Goal: Find specific page/section: Find specific page/section

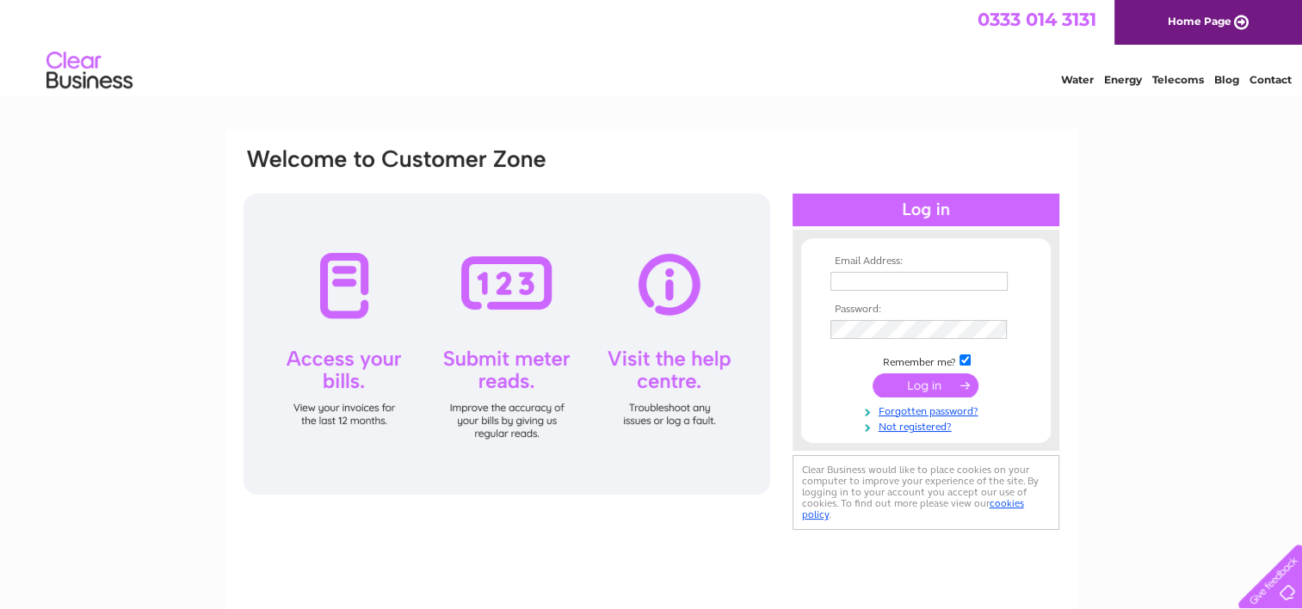
type input "accountspayable@stv.tv"
click at [926, 382] on input "submit" at bounding box center [925, 385] width 106 height 24
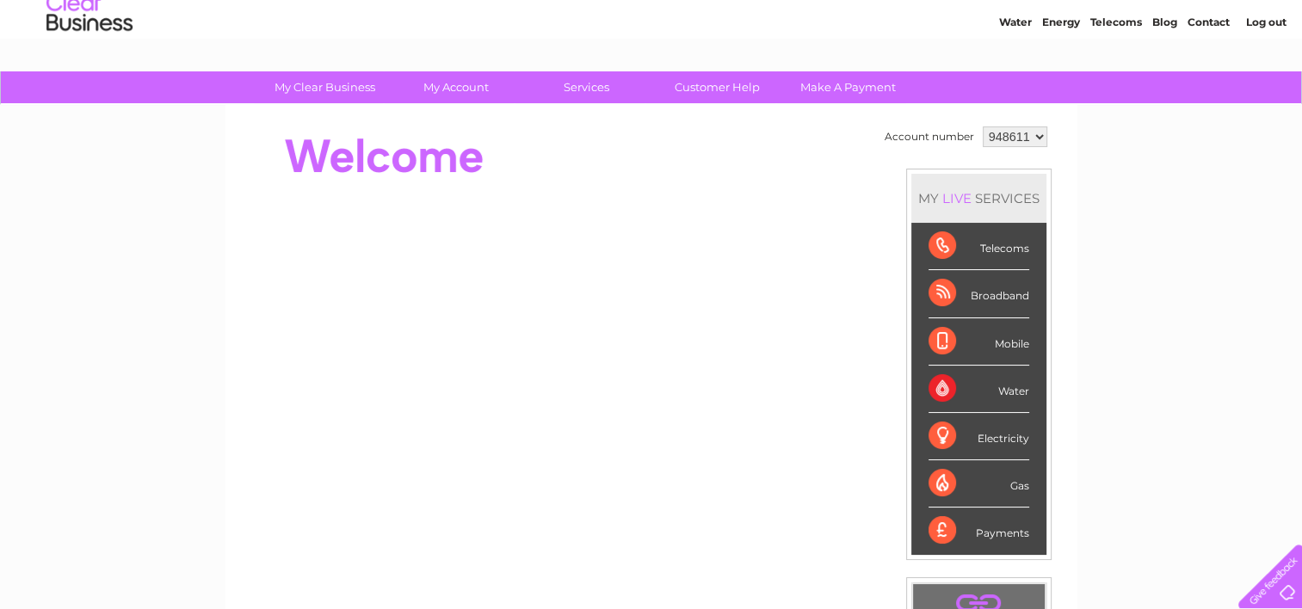
scroll to position [37, 0]
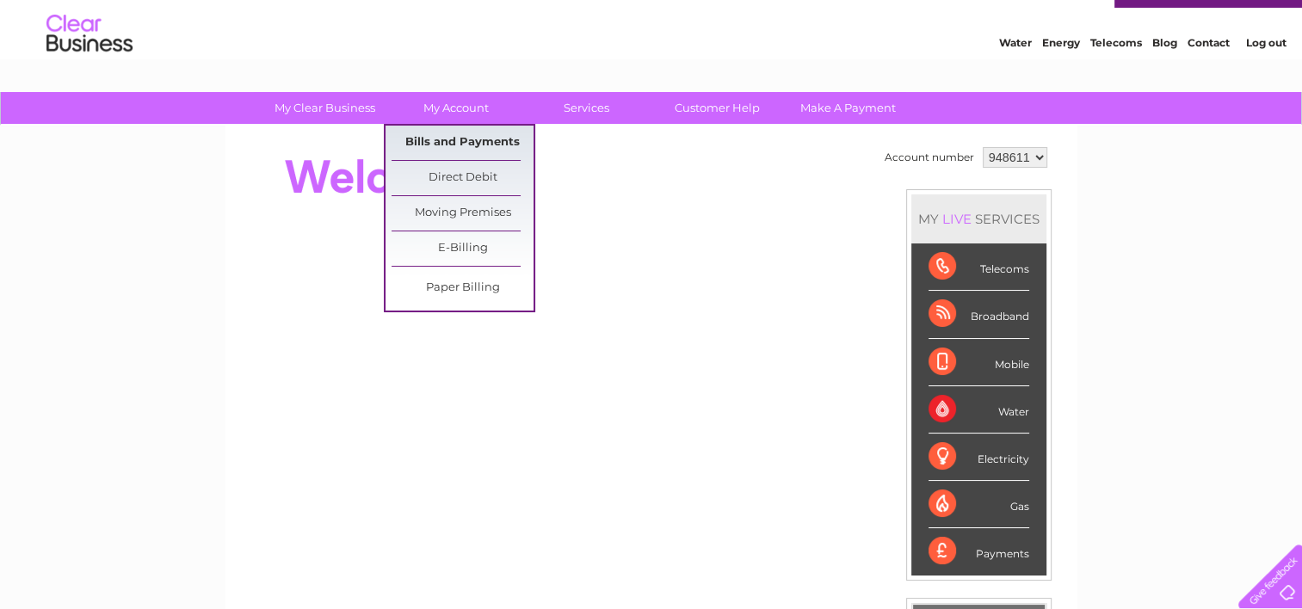
click at [450, 135] on link "Bills and Payments" at bounding box center [462, 143] width 142 height 34
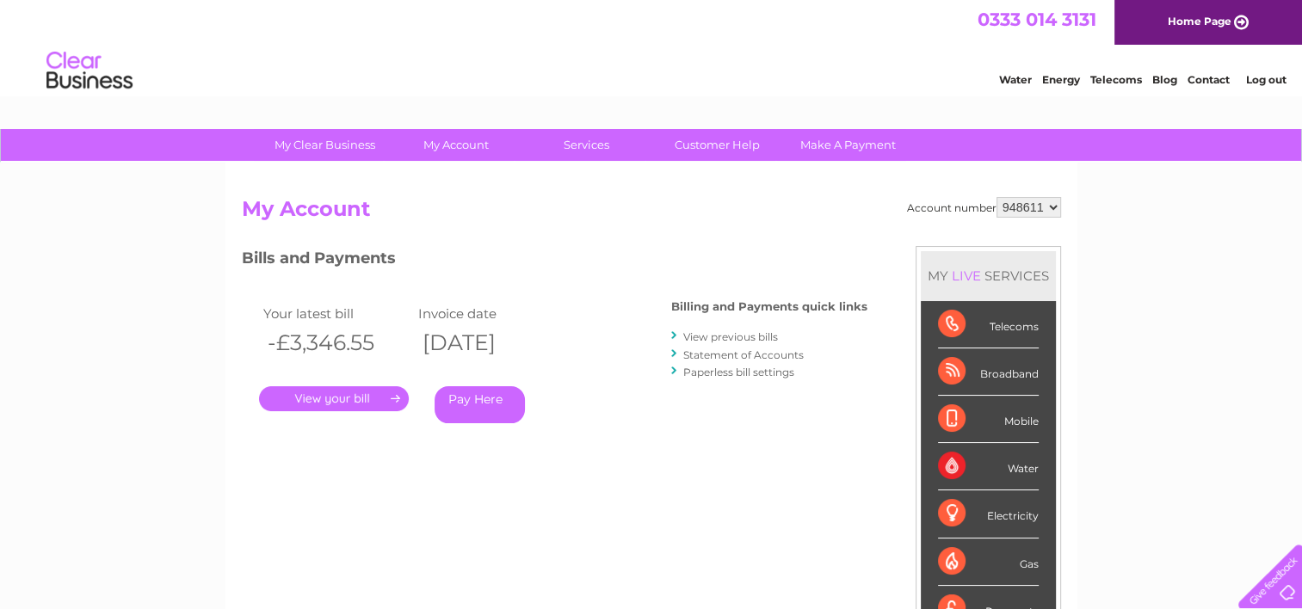
click at [368, 399] on link "." at bounding box center [334, 398] width 150 height 25
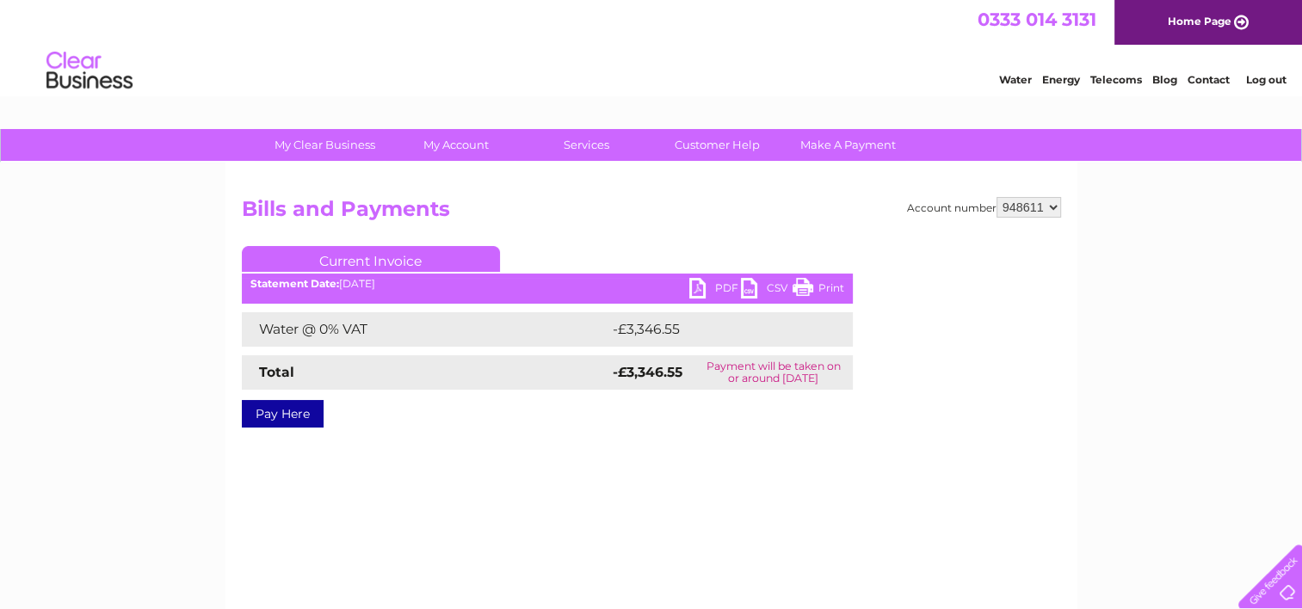
click at [696, 279] on link "PDF" at bounding box center [715, 290] width 52 height 25
